Goal: Navigation & Orientation: Find specific page/section

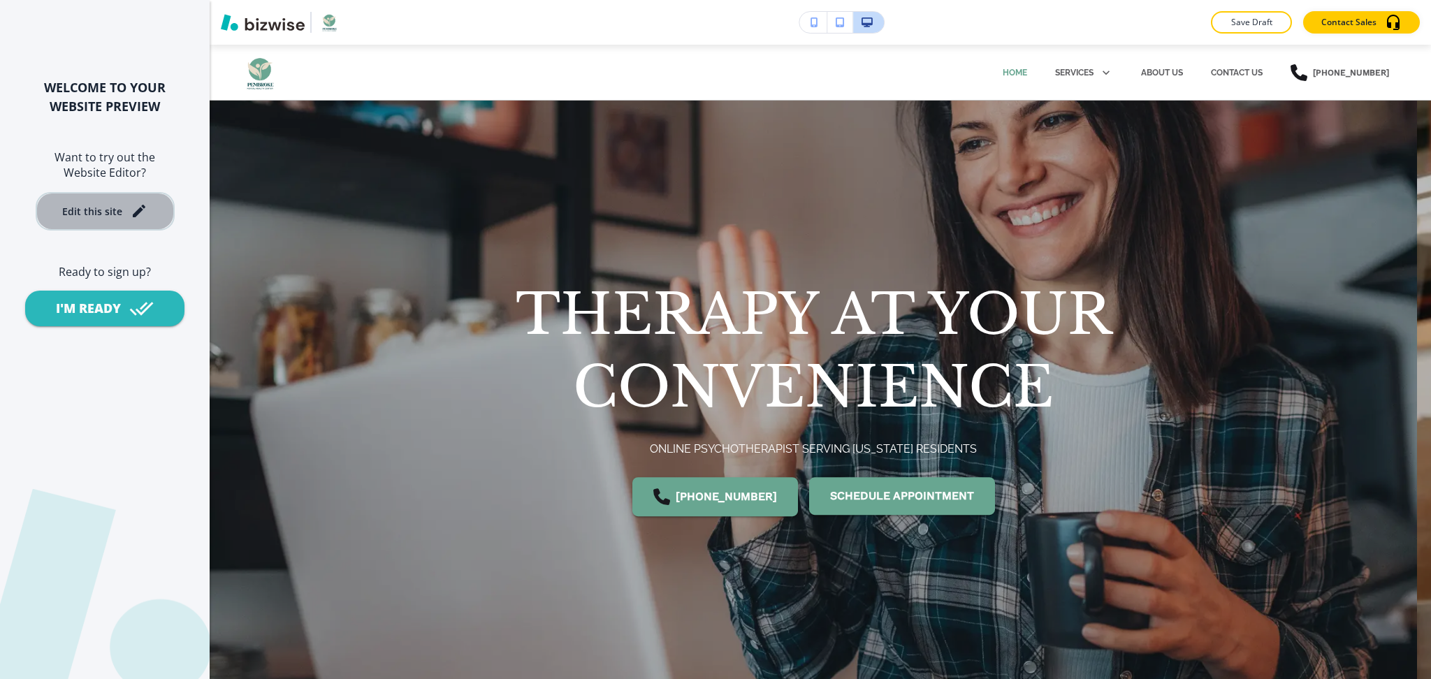
click at [106, 210] on div "Edit this site" at bounding box center [92, 211] width 60 height 10
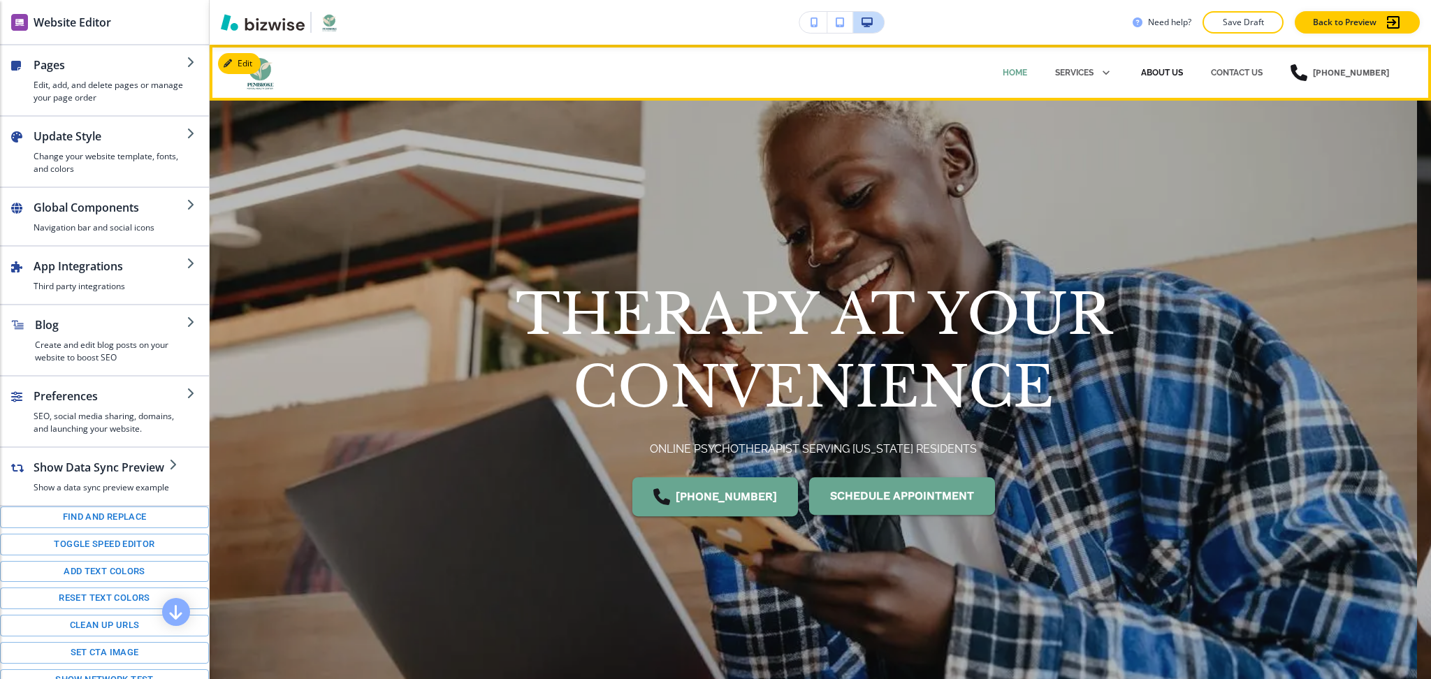
click at [1173, 78] on p "ABOUT US" at bounding box center [1162, 72] width 42 height 13
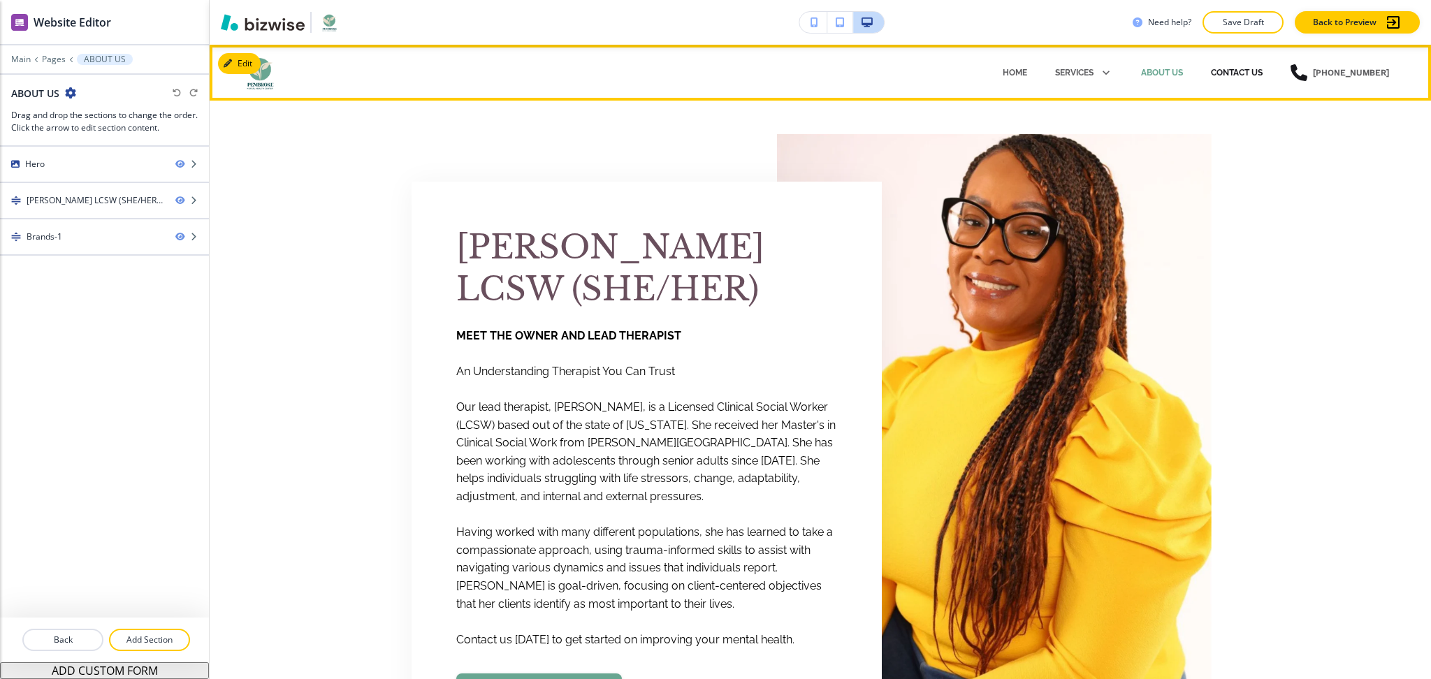
click at [1234, 68] on p "CONTACT US" at bounding box center [1237, 72] width 52 height 13
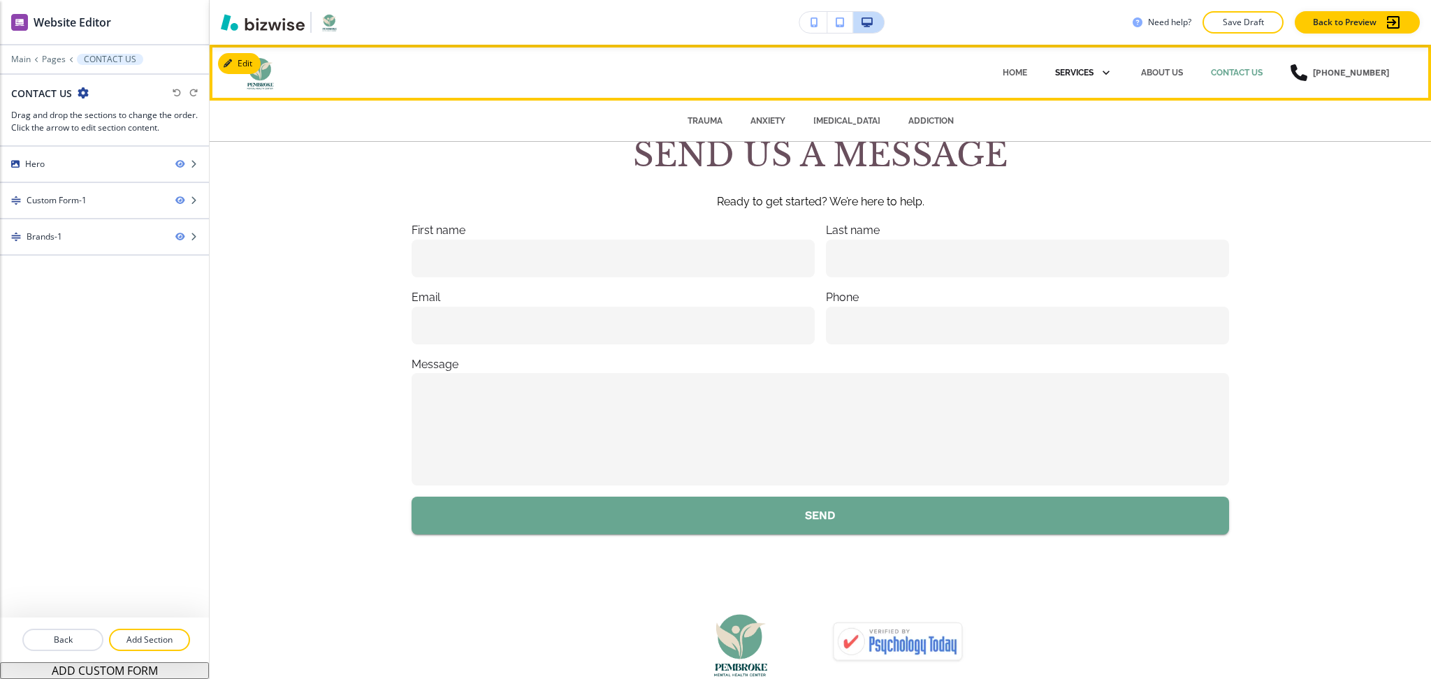
click at [1081, 73] on p "SERVICES" at bounding box center [1074, 72] width 38 height 13
click at [1098, 75] on icon at bounding box center [1104, 73] width 20 height 20
click at [919, 122] on p "ADDICTION" at bounding box center [931, 121] width 45 height 13
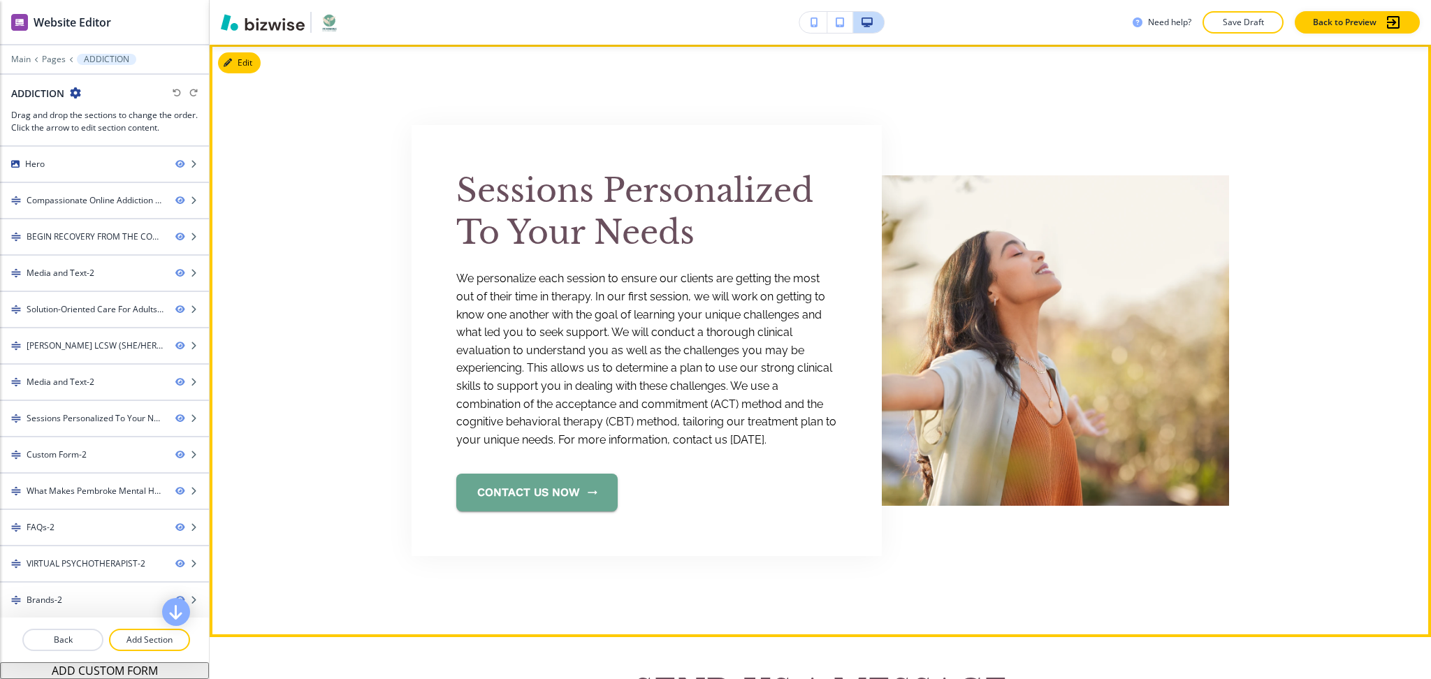
scroll to position [4043, 0]
